Goal: Complete application form

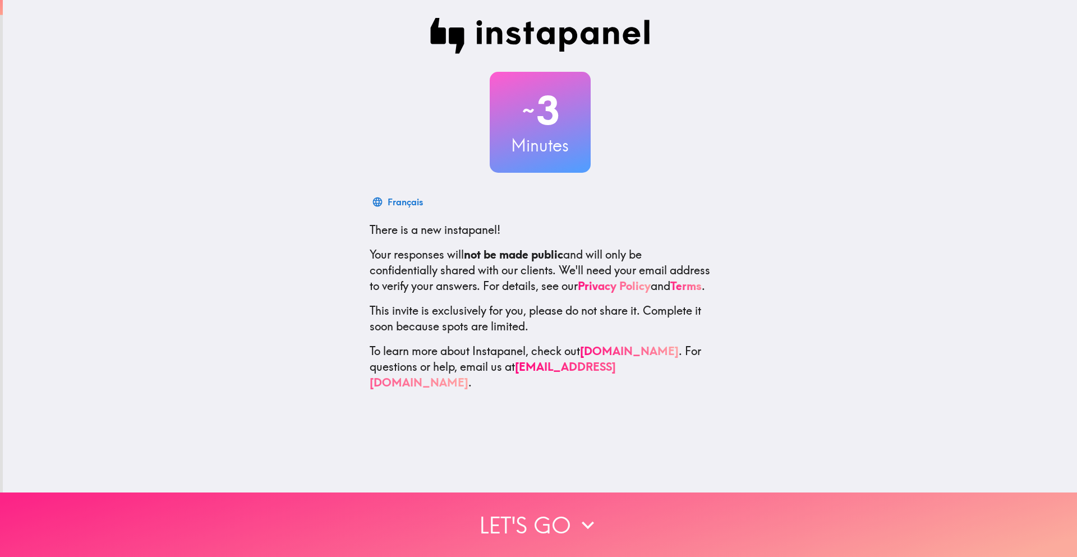
click at [562, 519] on button "Let's go" at bounding box center [538, 525] width 1077 height 65
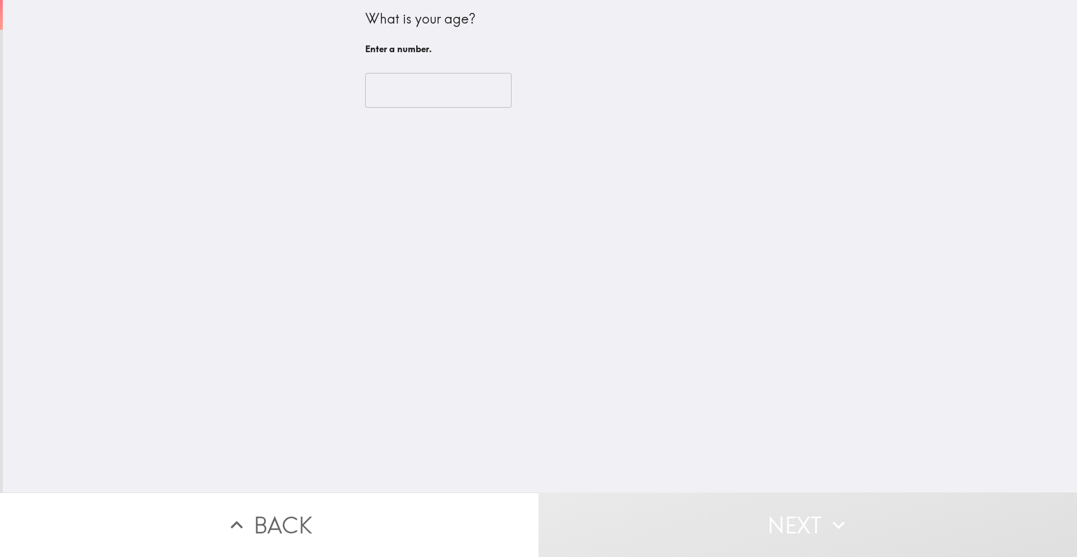
click at [393, 104] on input "number" at bounding box center [438, 90] width 146 height 35
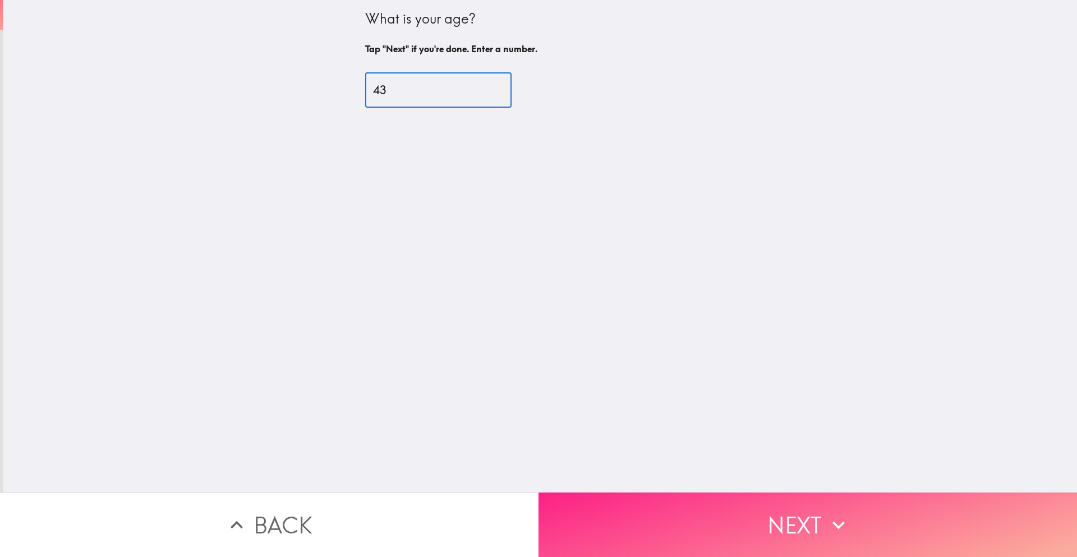
type input "43"
click at [790, 519] on button "Next" at bounding box center [808, 525] width 539 height 65
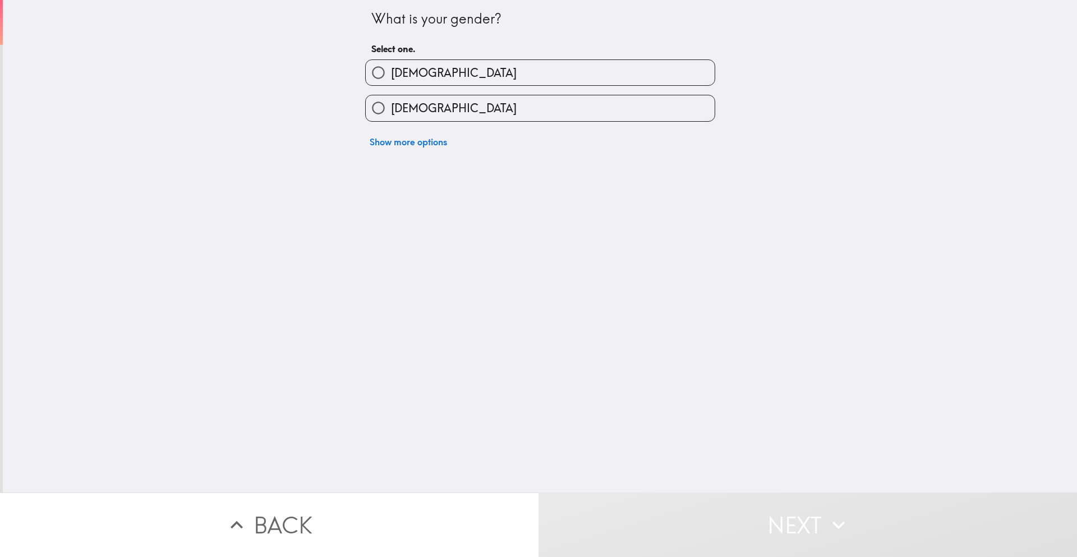
click at [604, 71] on label "[DEMOGRAPHIC_DATA]" at bounding box center [540, 72] width 349 height 25
click at [391, 71] on input "[DEMOGRAPHIC_DATA]" at bounding box center [378, 72] width 25 height 25
radio input "true"
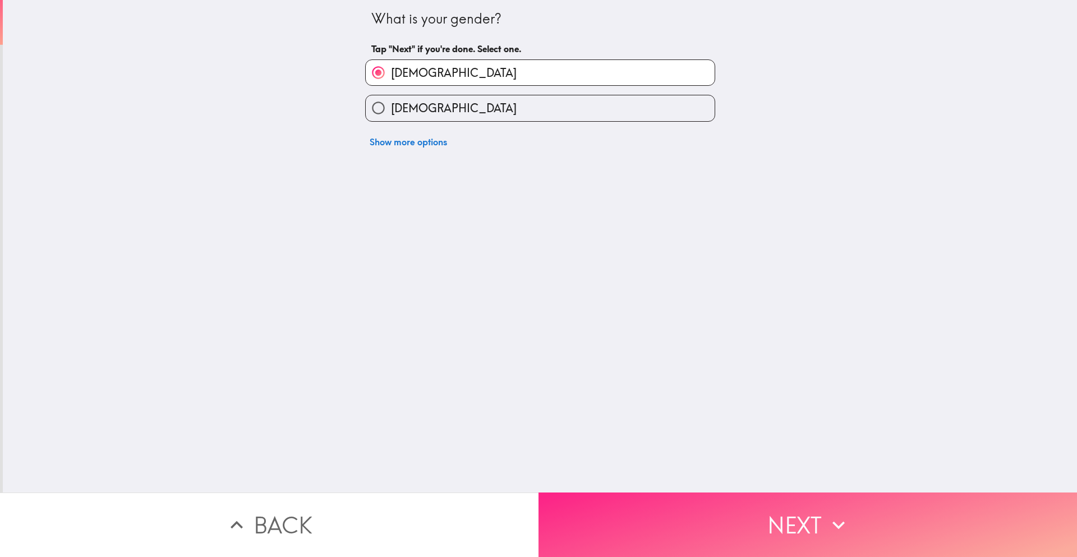
click at [804, 522] on button "Next" at bounding box center [808, 525] width 539 height 65
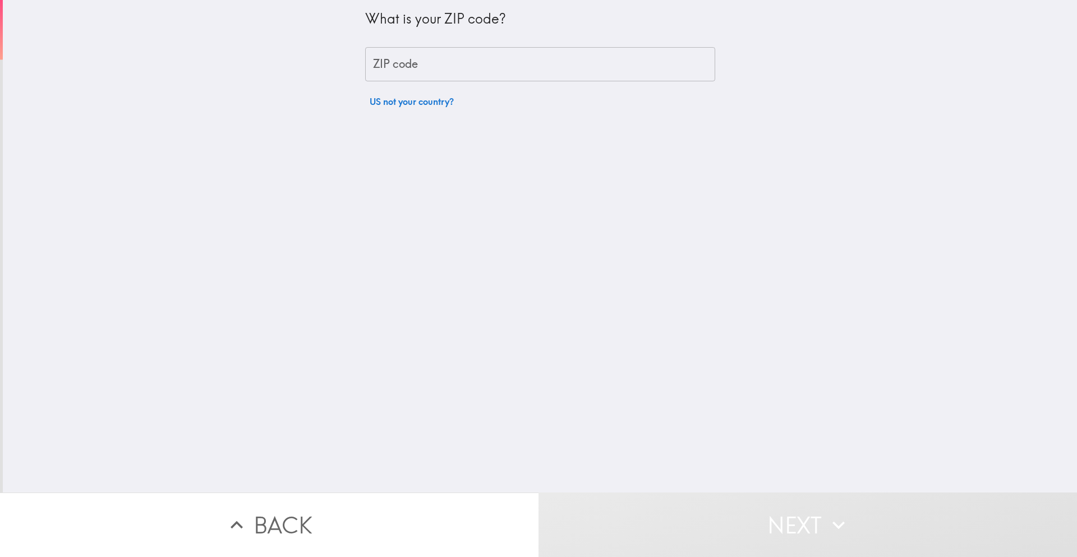
click at [541, 73] on input "ZIP code" at bounding box center [540, 64] width 350 height 35
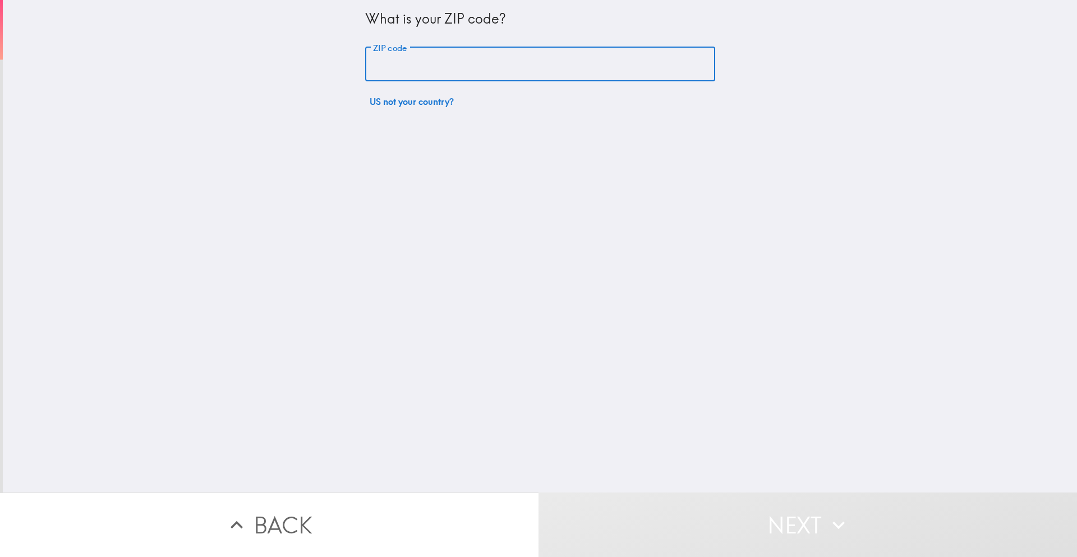
type input "02360"
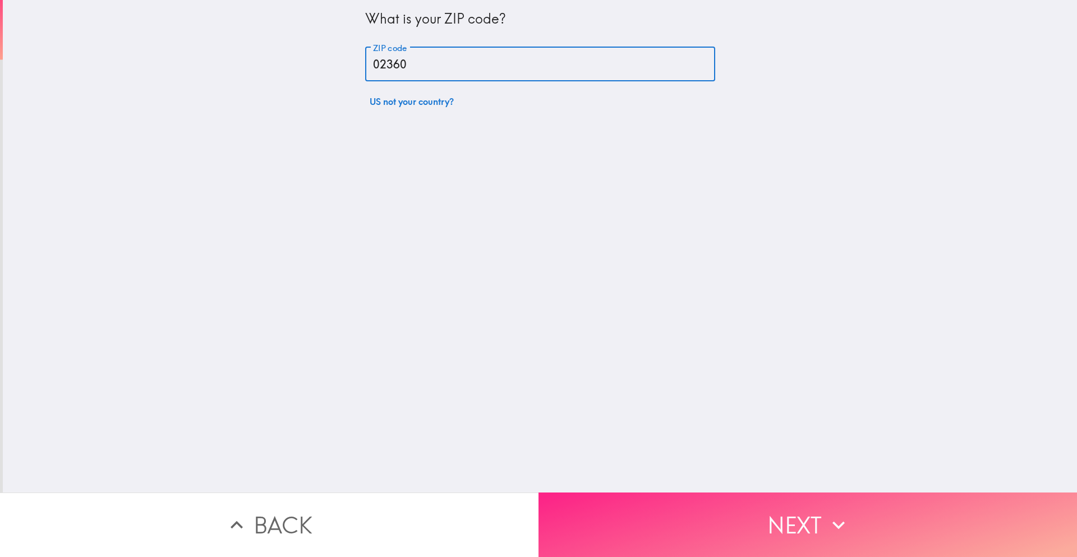
click at [813, 515] on button "Next" at bounding box center [808, 525] width 539 height 65
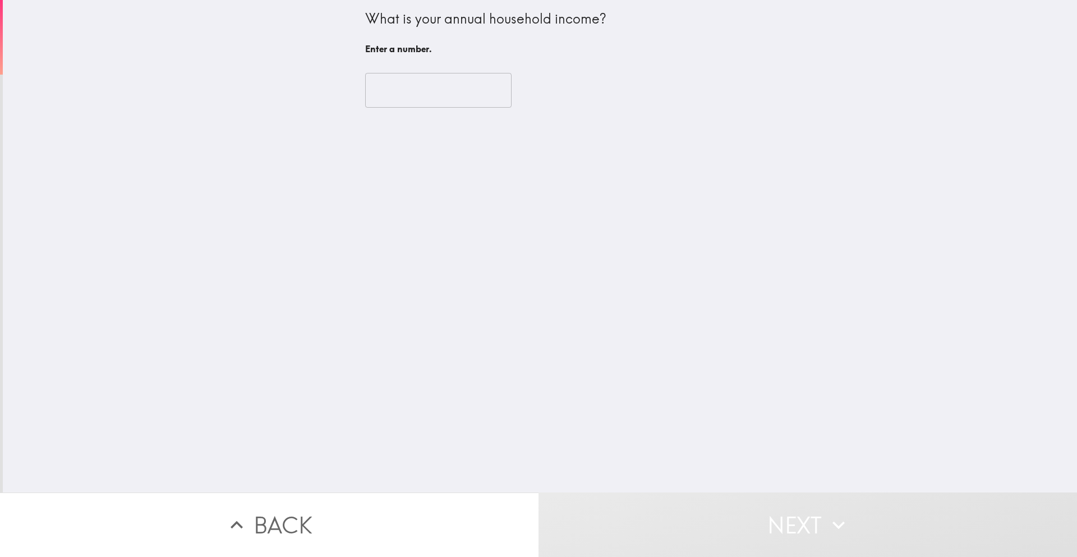
click at [414, 91] on input "number" at bounding box center [438, 90] width 146 height 35
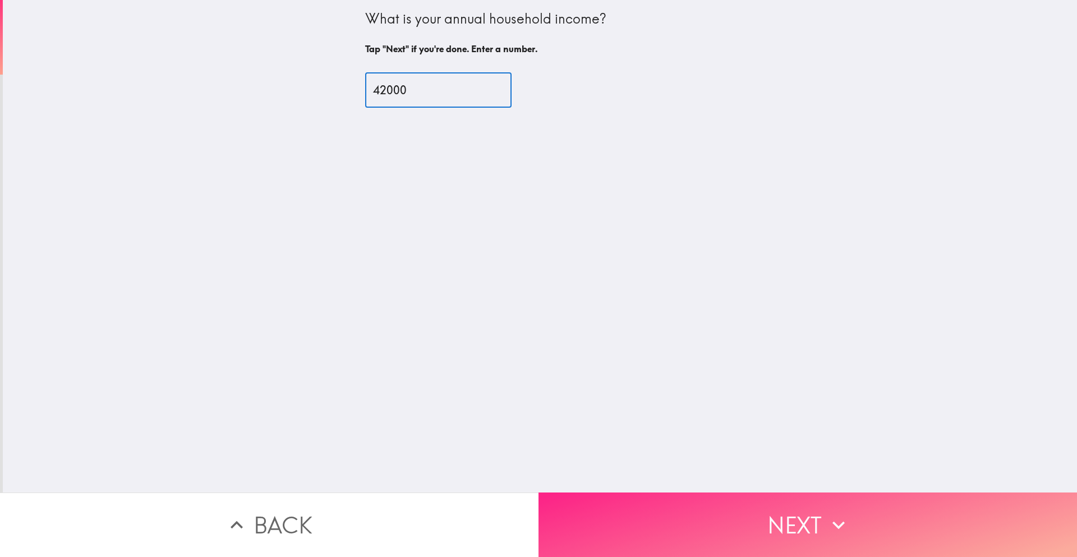
type input "42000"
click at [827, 519] on icon "button" at bounding box center [839, 525] width 25 height 25
